Goal: Task Accomplishment & Management: Manage account settings

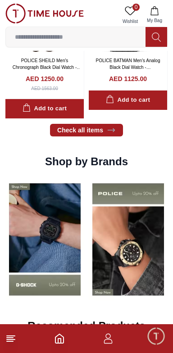
scroll to position [706, 0]
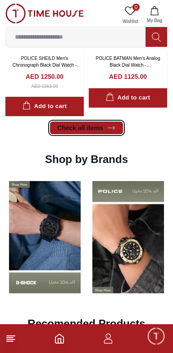
click at [116, 132] on icon at bounding box center [111, 127] width 9 height 9
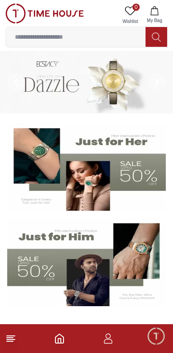
scroll to position [706, 0]
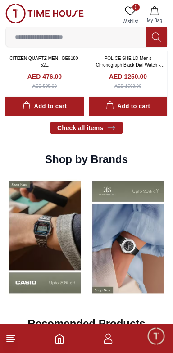
click at [110, 342] on icon "button" at bounding box center [108, 338] width 11 height 11
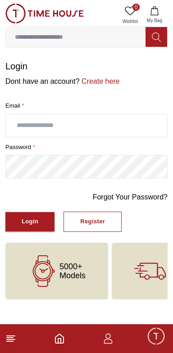
click at [4, 349] on footer at bounding box center [86, 338] width 173 height 29
click at [11, 341] on line at bounding box center [10, 341] width 6 height 0
